Goal: Task Accomplishment & Management: Use online tool/utility

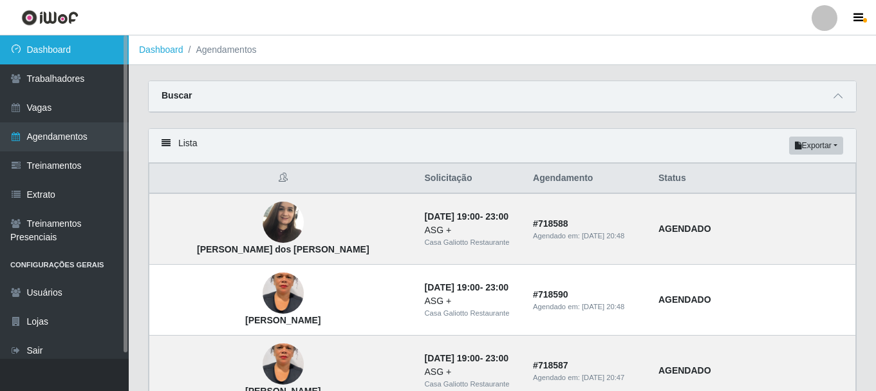
scroll to position [129, 0]
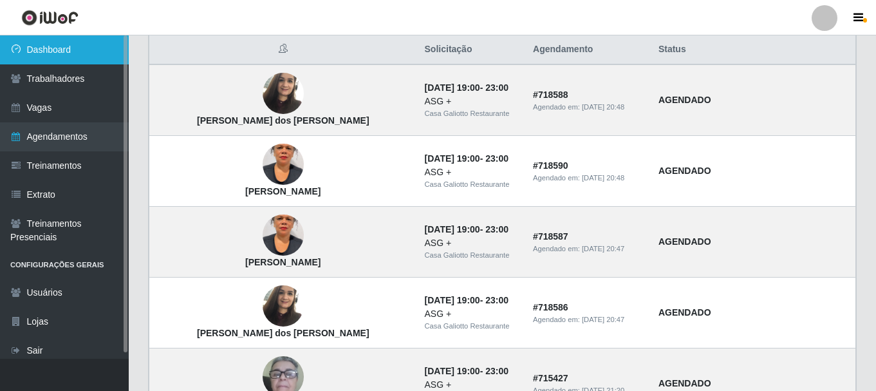
click at [41, 44] on link "Dashboard" at bounding box center [64, 49] width 129 height 29
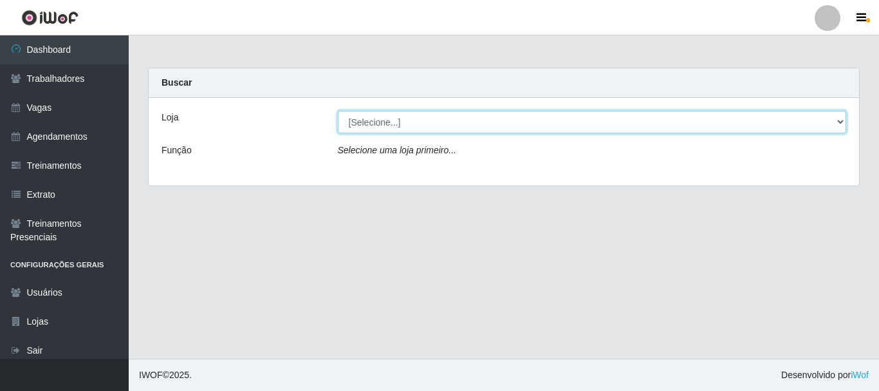
click at [354, 121] on select "[Selecione...] [GEOGRAPHIC_DATA]" at bounding box center [592, 122] width 509 height 23
select select "279"
click at [338, 111] on select "[Selecione...] [GEOGRAPHIC_DATA]" at bounding box center [592, 122] width 509 height 23
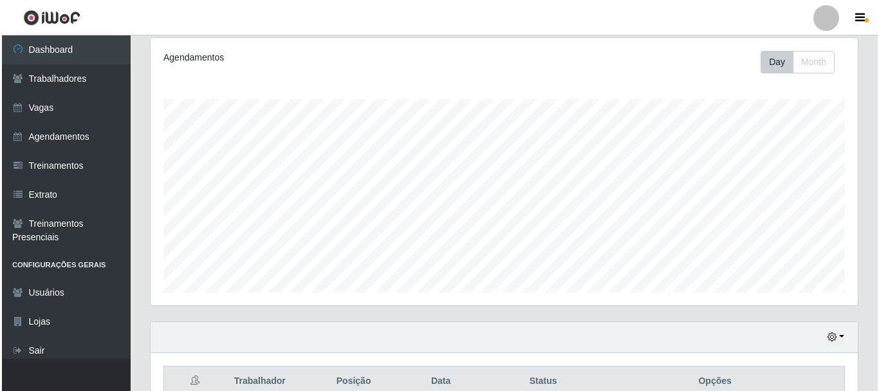
scroll to position [302, 0]
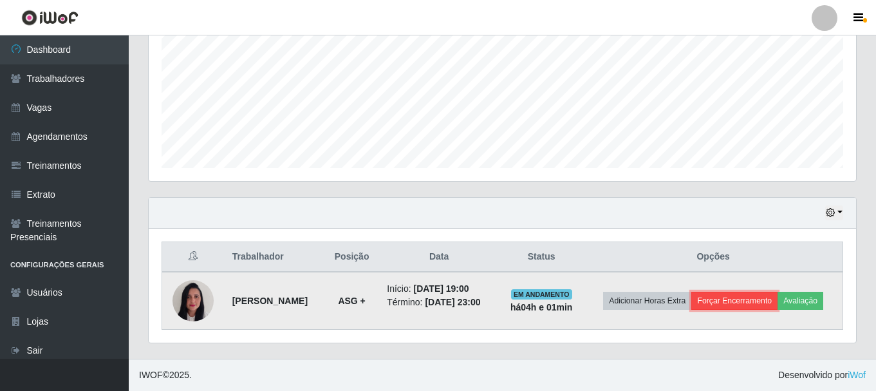
click at [756, 291] on button "Forçar Encerramento" at bounding box center [734, 300] width 86 height 18
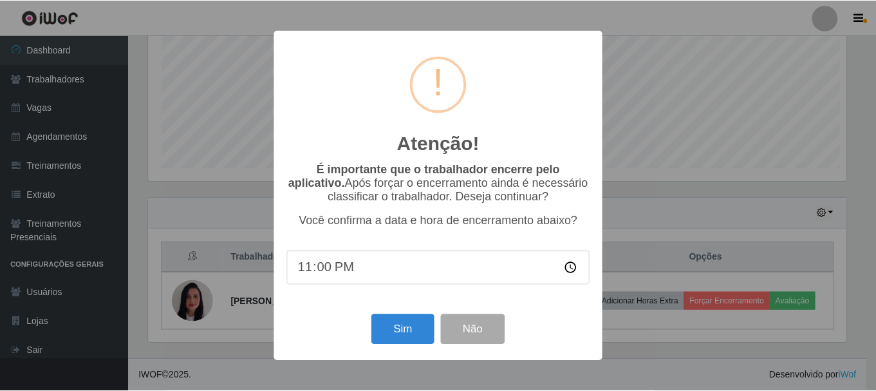
scroll to position [267, 701]
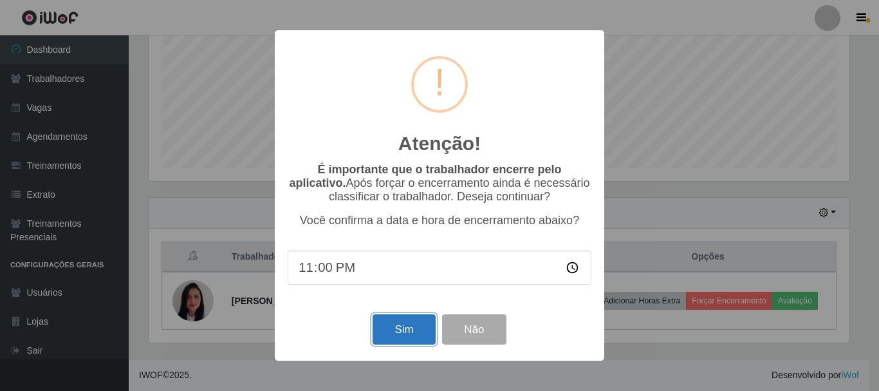
click at [400, 325] on button "Sim" at bounding box center [403, 329] width 62 height 30
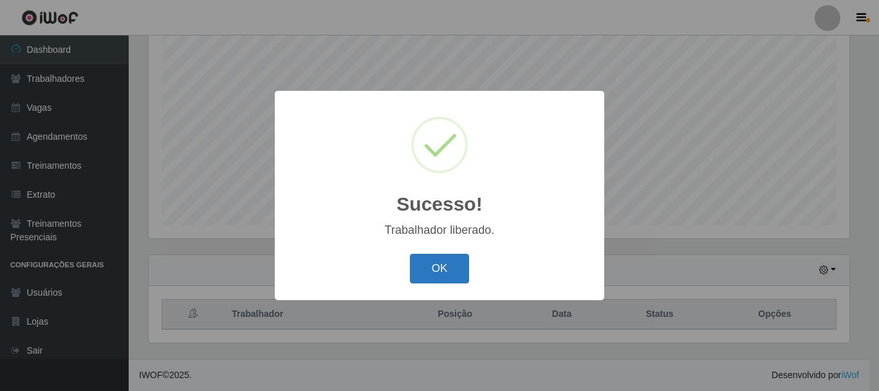
click at [455, 278] on button "OK" at bounding box center [440, 268] width 60 height 30
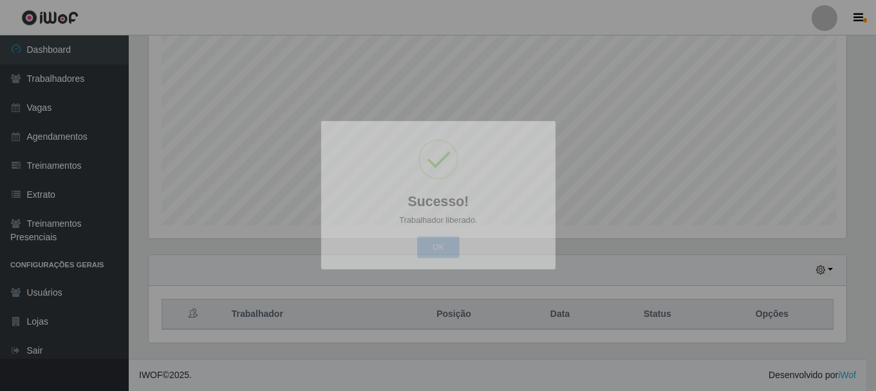
scroll to position [267, 707]
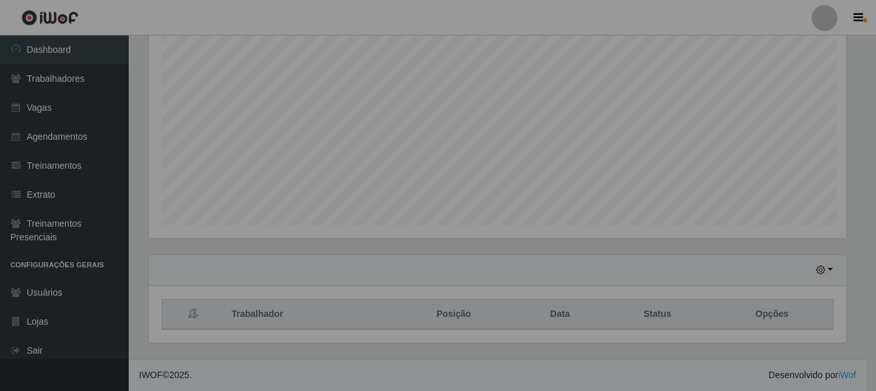
click at [379, 390] on footer "IWOF © 2025 . Desenvolvido por iWof" at bounding box center [497, 374] width 737 height 32
